Goal: Task Accomplishment & Management: Manage account settings

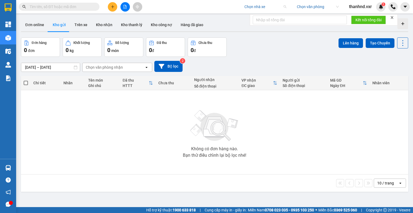
click at [253, 7] on input "search" at bounding box center [264, 7] width 38 height 8
type input "[PERSON_NAME]"
click at [257, 13] on body "Kết quả tìm kiếm ( 0 ) Bộ lọc No Data Chọn nhà xe Chọn văn phòng thanhnd.vxr 1 …" at bounding box center [206, 106] width 413 height 213
click at [260, 9] on input "search" at bounding box center [264, 7] width 38 height 8
type input "[PERSON_NAME]"
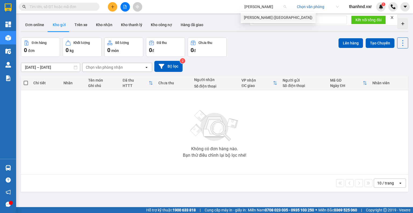
click at [263, 17] on div "[PERSON_NAME] ([GEOGRAPHIC_DATA])" at bounding box center [278, 18] width 69 height 6
click at [273, 40] on div "Đơn hàng 0 đơn Khối lượng 0 kg Số lượng 0 món Đã thu 0 đ Chưa thu 0 đ Lên hàng …" at bounding box center [214, 46] width 387 height 19
drag, startPoint x: 305, startPoint y: 49, endPoint x: 350, endPoint y: 43, distance: 45.3
click at [306, 50] on div "Đơn hàng 0 đơn Khối lượng 0 kg Số lượng 0 món Đã thu 0 đ Chưa thu 0 đ Lên hàng …" at bounding box center [214, 46] width 387 height 19
drag, startPoint x: 143, startPoint y: 126, endPoint x: 131, endPoint y: 119, distance: 13.3
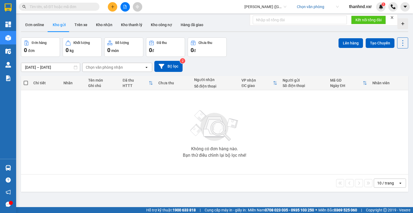
click at [140, 125] on div "Không có đơn hàng nào. Bạn thử điều chỉnh lại bộ lọc nhé!" at bounding box center [215, 132] width 382 height 81
click at [313, 7] on input "search" at bounding box center [316, 7] width 38 height 8
click at [310, 19] on div "[GEOGRAPHIC_DATA]" at bounding box center [318, 18] width 42 height 6
click at [55, 67] on input "[DATE] – [DATE]" at bounding box center [50, 67] width 59 height 9
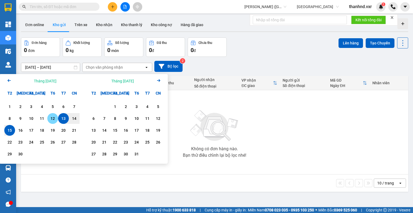
click at [51, 120] on div "12" at bounding box center [53, 118] width 8 height 6
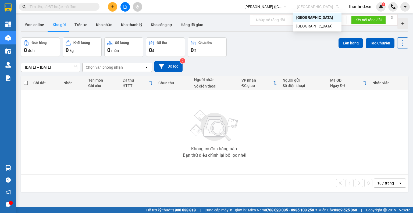
click at [303, 6] on span "[GEOGRAPHIC_DATA]" at bounding box center [318, 7] width 42 height 8
click at [306, 29] on div "[GEOGRAPHIC_DATA]" at bounding box center [318, 26] width 42 height 6
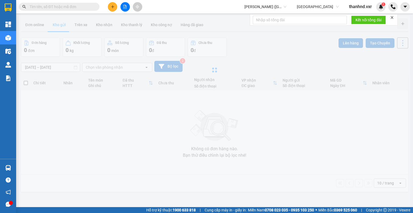
type input "[DATE] – [DATE]"
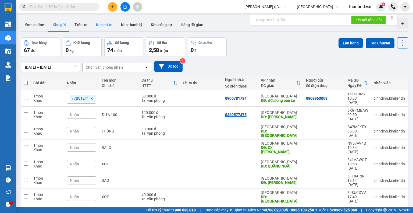
click at [104, 26] on button "Kho nhận" at bounding box center [104, 24] width 25 height 13
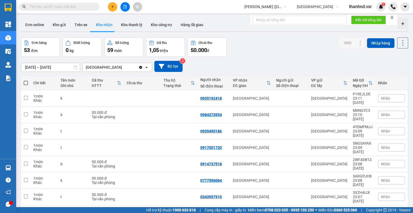
click at [68, 65] on input "[DATE] – [DATE]" at bounding box center [50, 67] width 59 height 9
click at [291, 48] on div "Đơn hàng 53 đơn Khối lượng 0 kg Số lượng 59 món Đã thu 1,05 triệu Chưa thu 50.0…" at bounding box center [214, 46] width 387 height 19
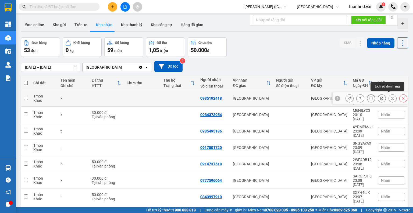
click at [389, 95] on button at bounding box center [393, 98] width 8 height 9
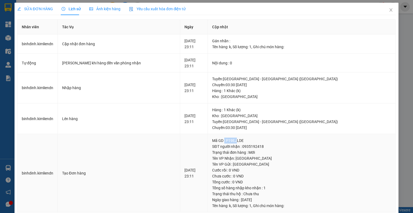
drag, startPoint x: 260, startPoint y: 138, endPoint x: 277, endPoint y: 144, distance: 17.3
click at [272, 142] on div "Mã GD : P19EJLDE" at bounding box center [301, 141] width 179 height 6
click at [289, 146] on div "SĐT người nhận : 0935192418" at bounding box center [301, 146] width 179 height 6
drag, startPoint x: 300, startPoint y: 146, endPoint x: 248, endPoint y: 139, distance: 52.7
click at [248, 139] on td "Mã GD : P19EJLDE SĐT người nhận : 0935192418 Trạng thái đơn hàng : Mới Tên VP N…" at bounding box center [302, 173] width 188 height 78
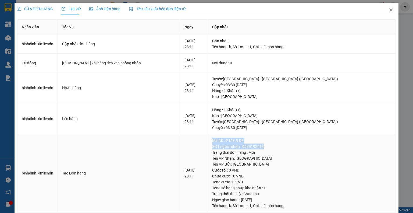
copy td "Mã GD : P19EJLDE SĐT người nhận : 0935192418"
